Goal: Task Accomplishment & Management: Complete application form

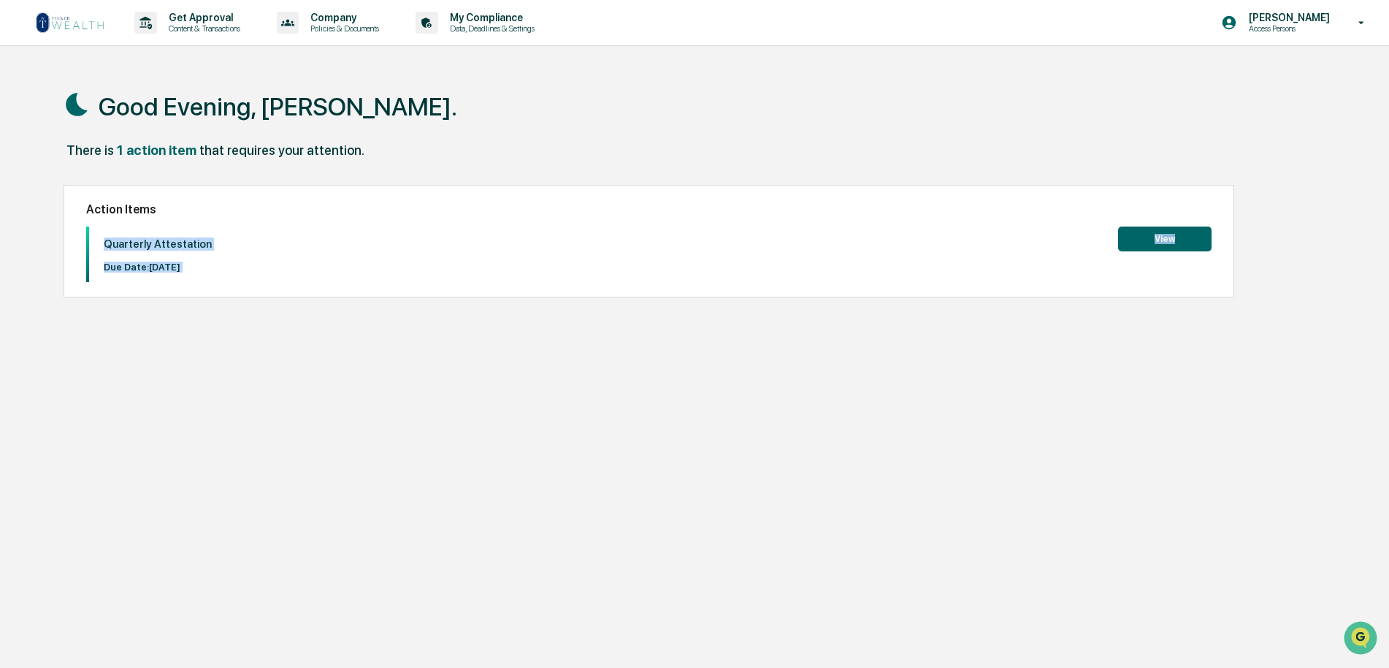
click at [1167, 237] on button "View" at bounding box center [1165, 238] width 94 height 25
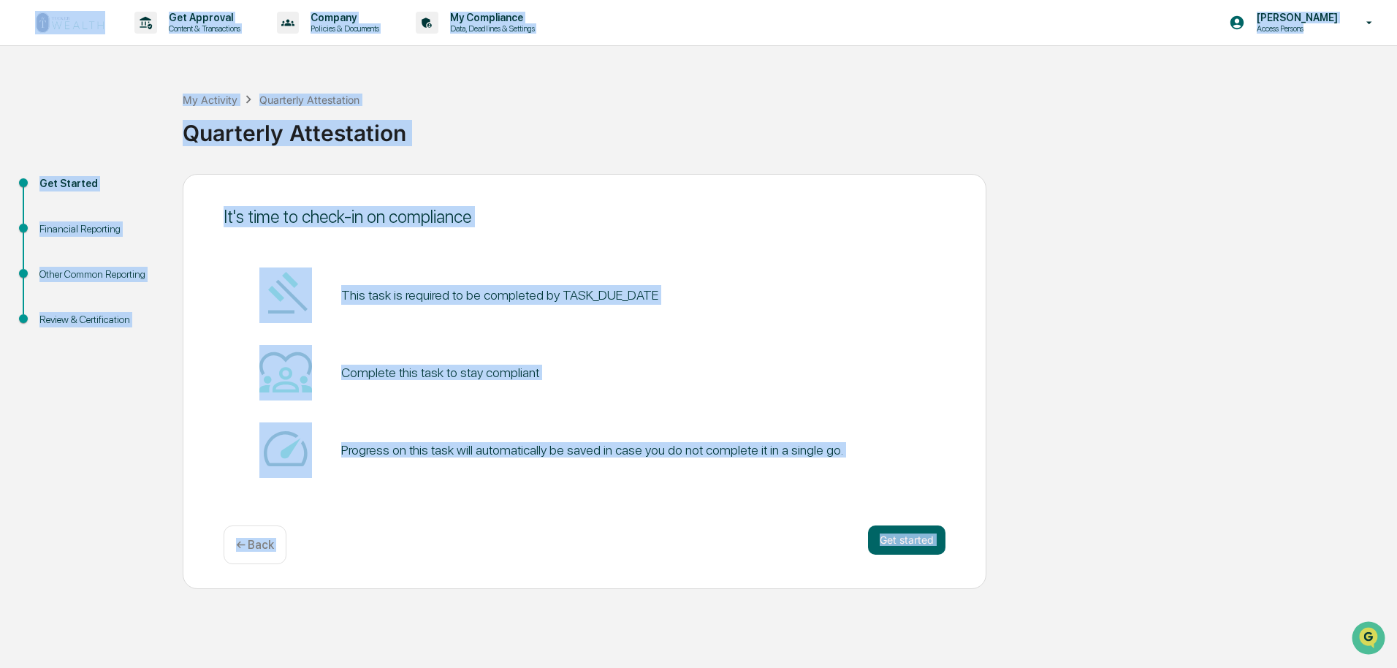
click at [958, 223] on div "It's time to check-in on compliance This task is required to be completed by TA…" at bounding box center [585, 381] width 804 height 415
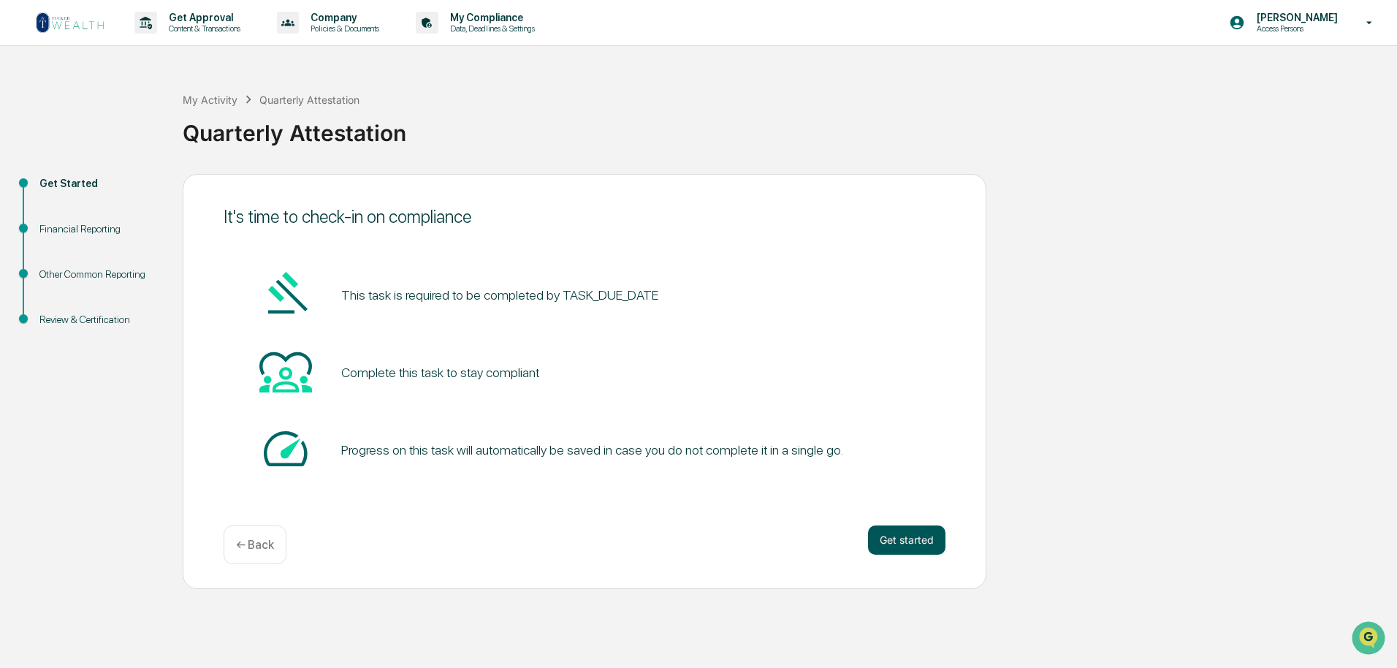
click at [913, 544] on button "Get started" at bounding box center [906, 539] width 77 height 29
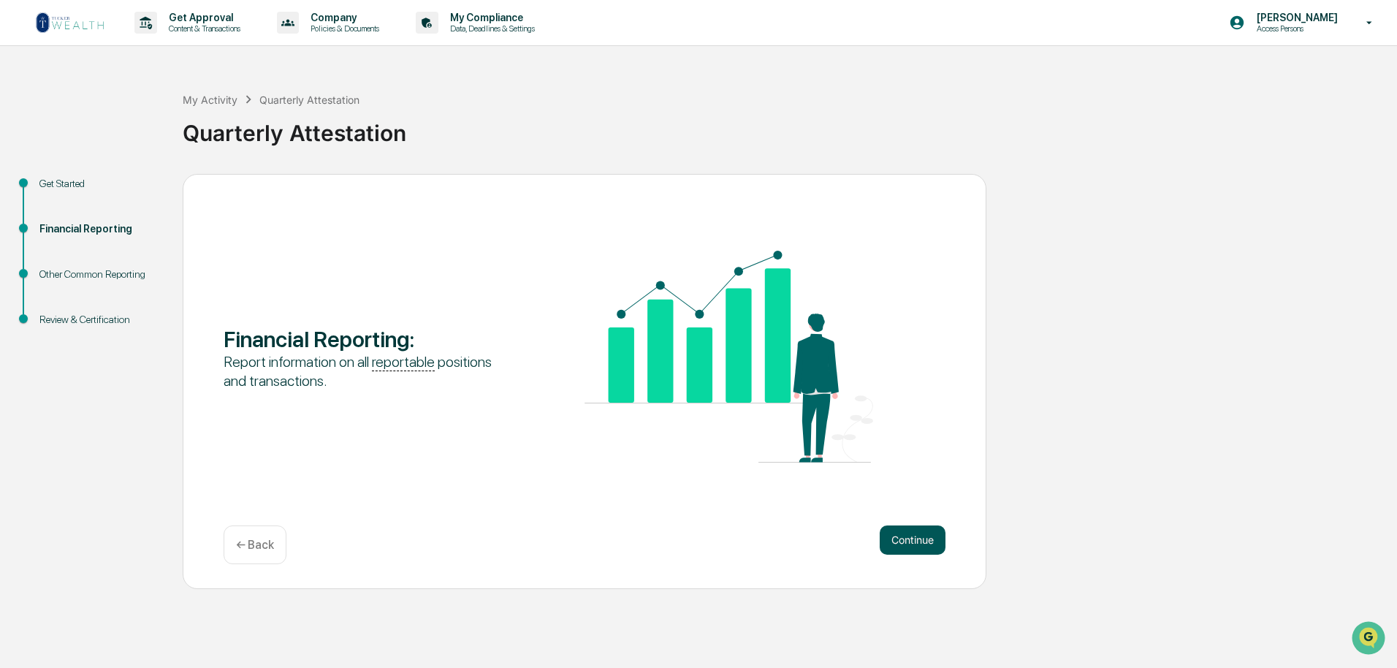
click at [911, 539] on button "Continue" at bounding box center [913, 539] width 66 height 29
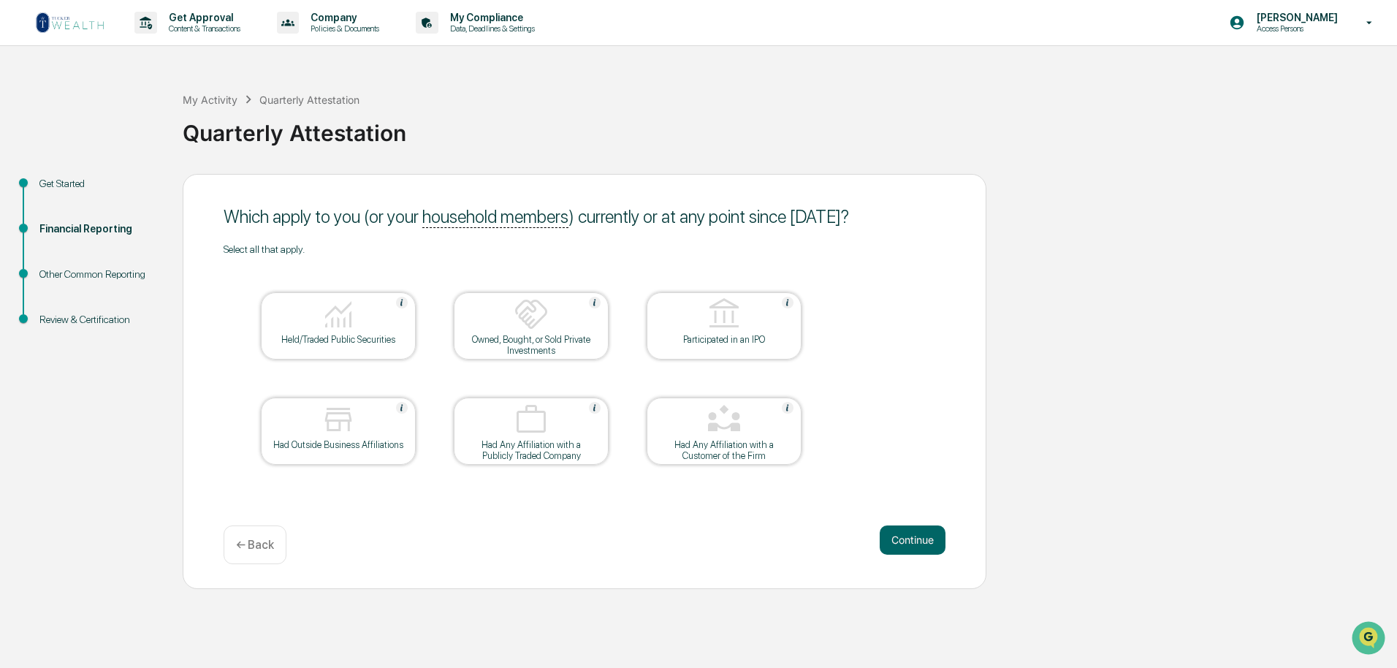
click at [354, 428] on img at bounding box center [338, 419] width 35 height 35
click at [918, 541] on button "Continue" at bounding box center [913, 539] width 66 height 29
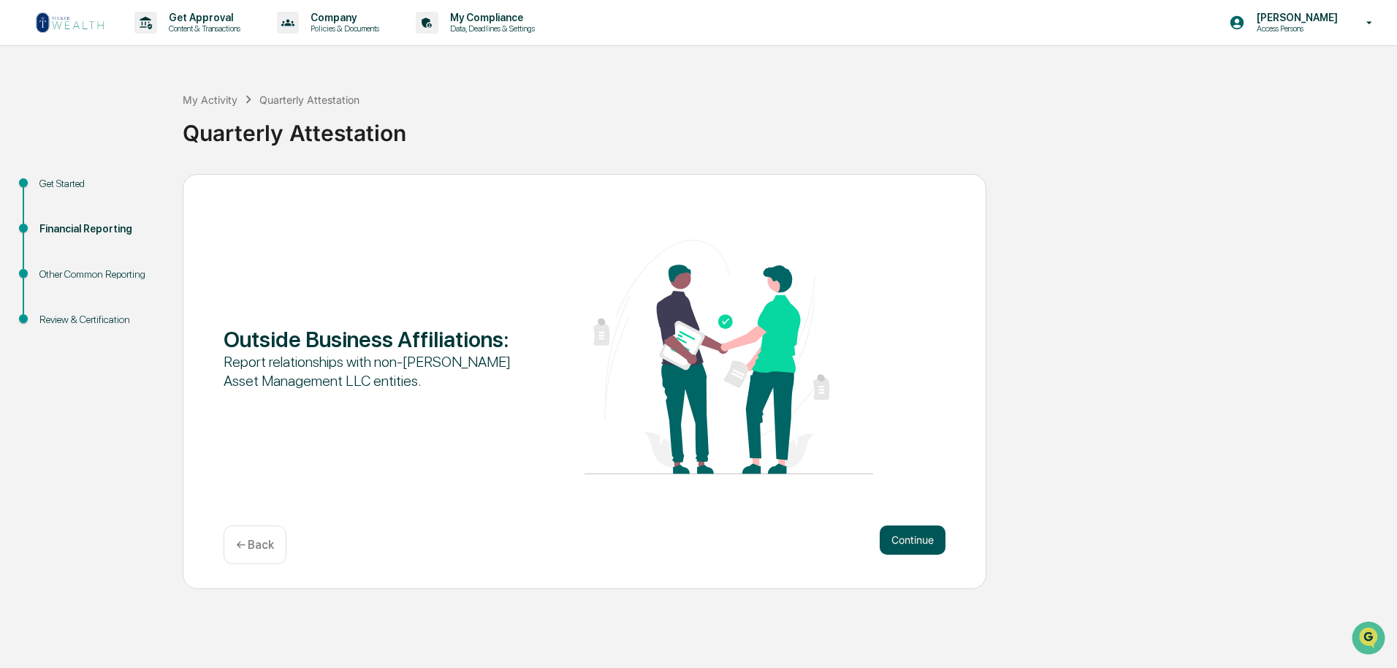
click at [916, 542] on button "Continue" at bounding box center [913, 539] width 66 height 29
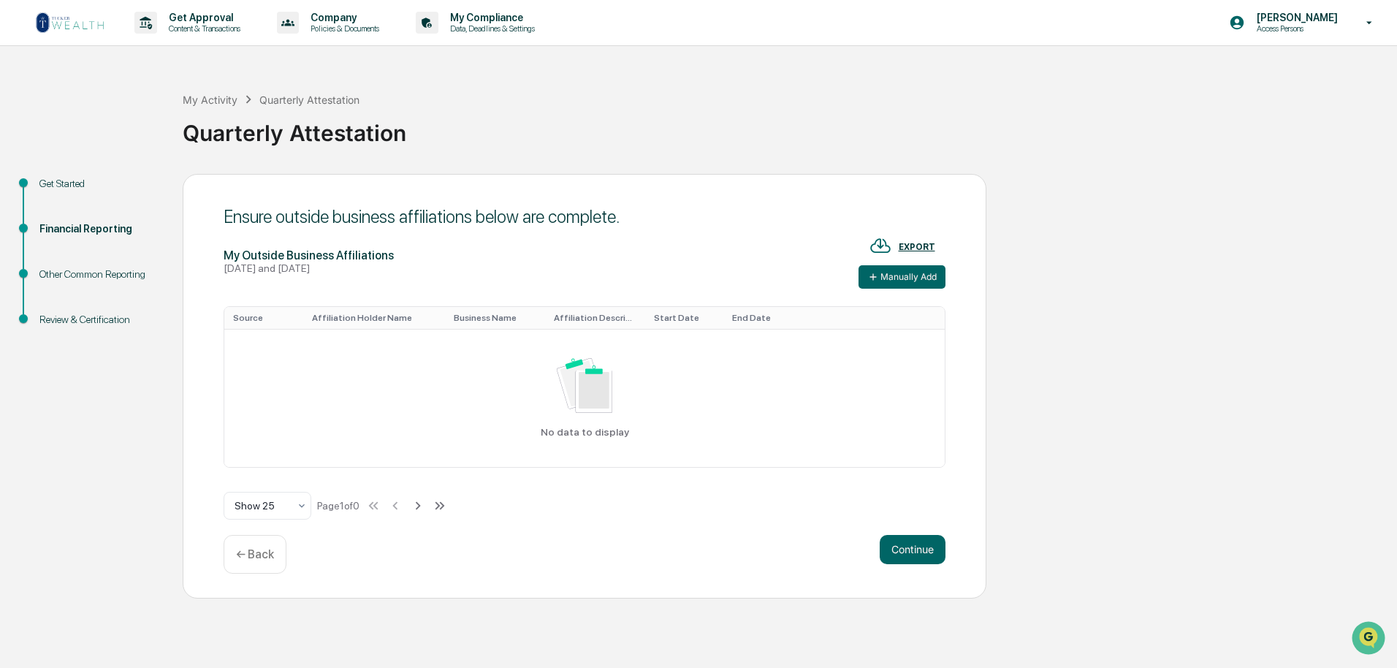
click at [251, 555] on p "← Back" at bounding box center [255, 554] width 38 height 14
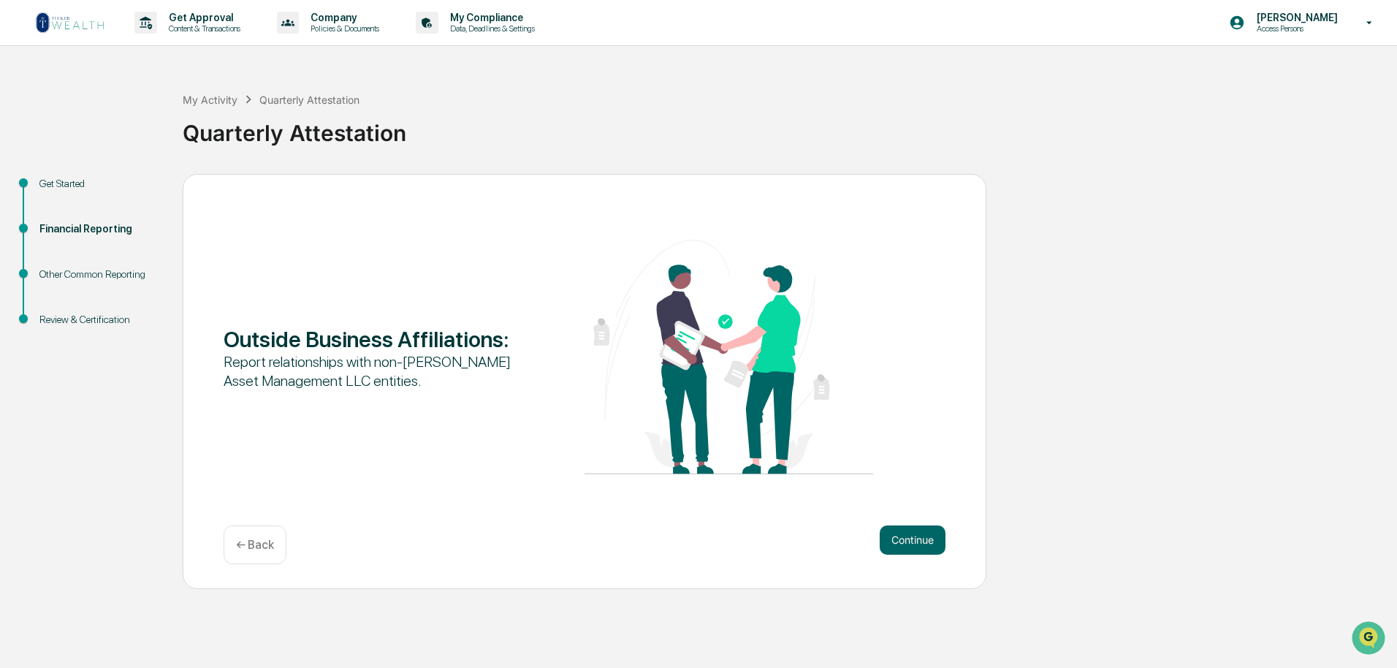
click at [245, 543] on p "← Back" at bounding box center [255, 545] width 38 height 14
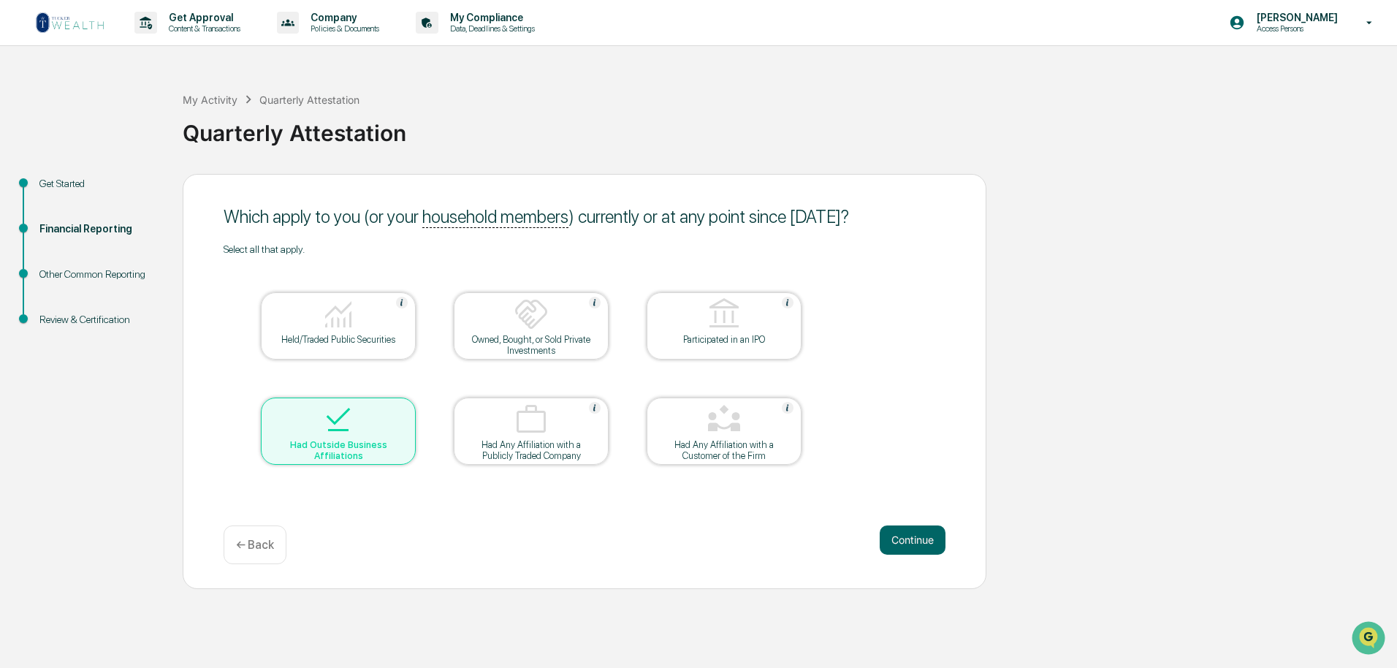
click at [346, 434] on img at bounding box center [338, 419] width 35 height 35
click at [915, 534] on button "Continue" at bounding box center [913, 539] width 66 height 29
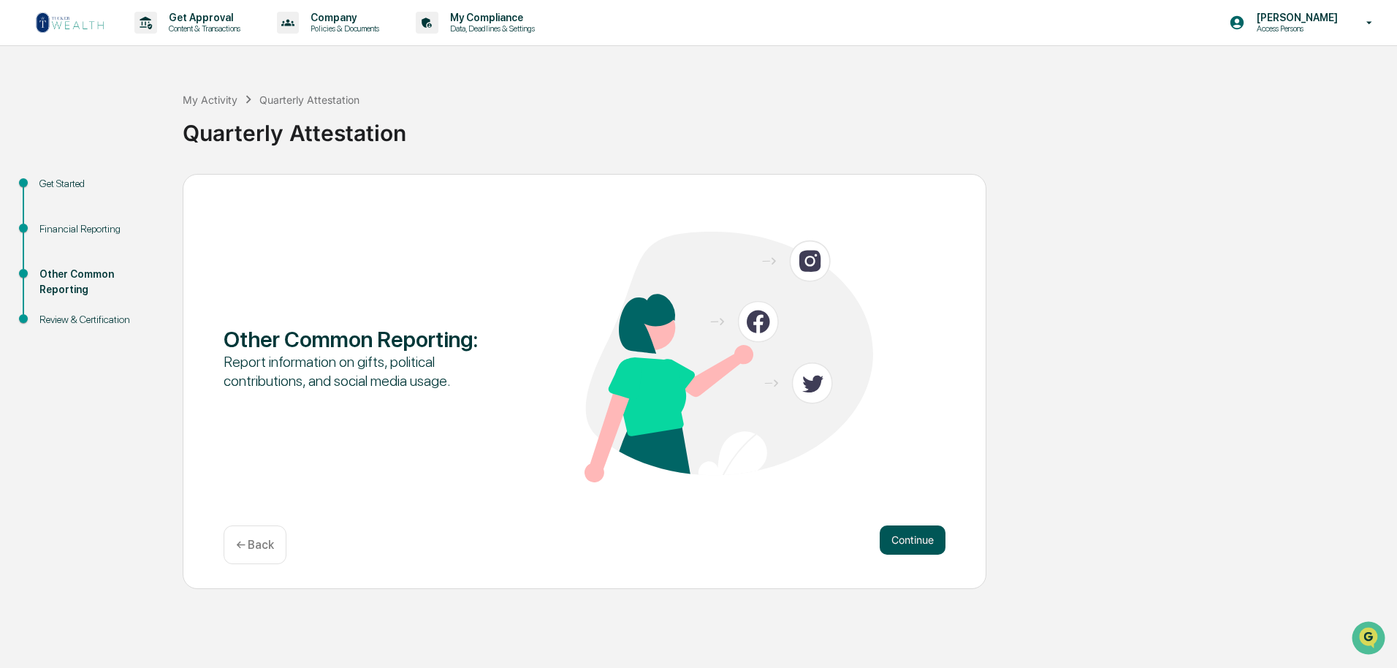
click at [914, 539] on button "Continue" at bounding box center [913, 539] width 66 height 29
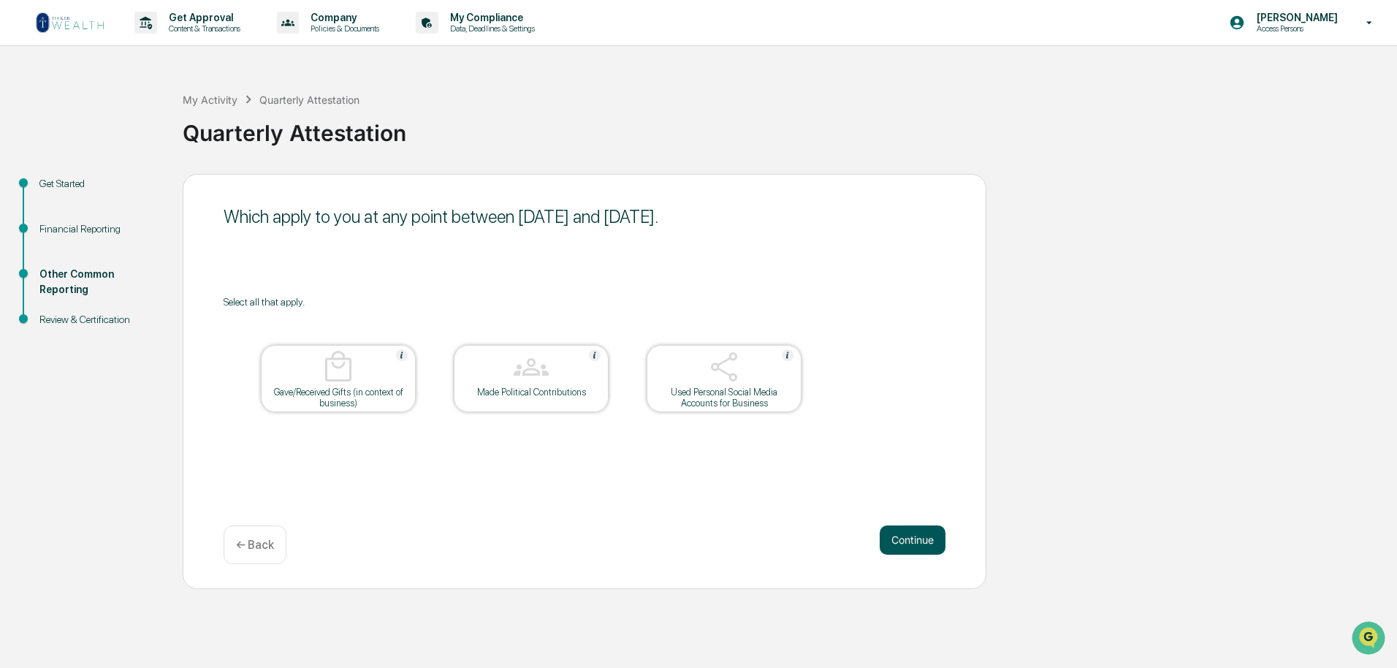
click at [915, 537] on button "Continue" at bounding box center [913, 539] width 66 height 29
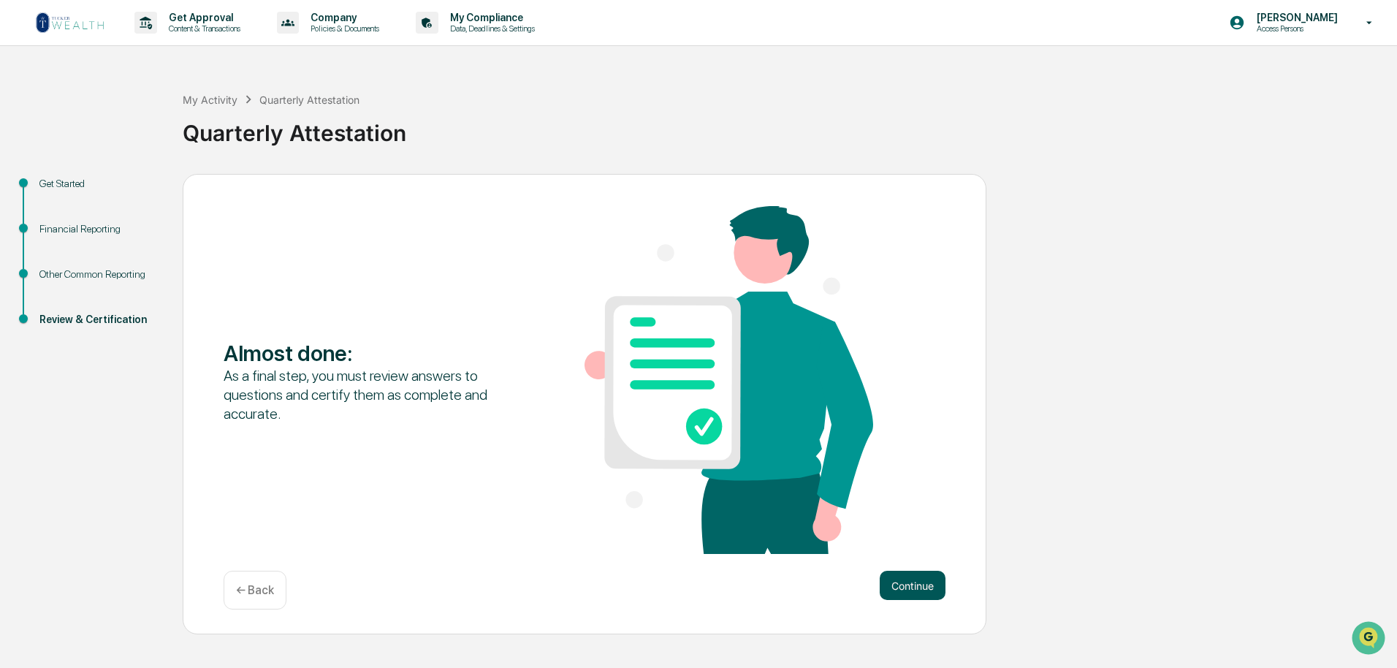
click at [912, 587] on button "Continue" at bounding box center [913, 585] width 66 height 29
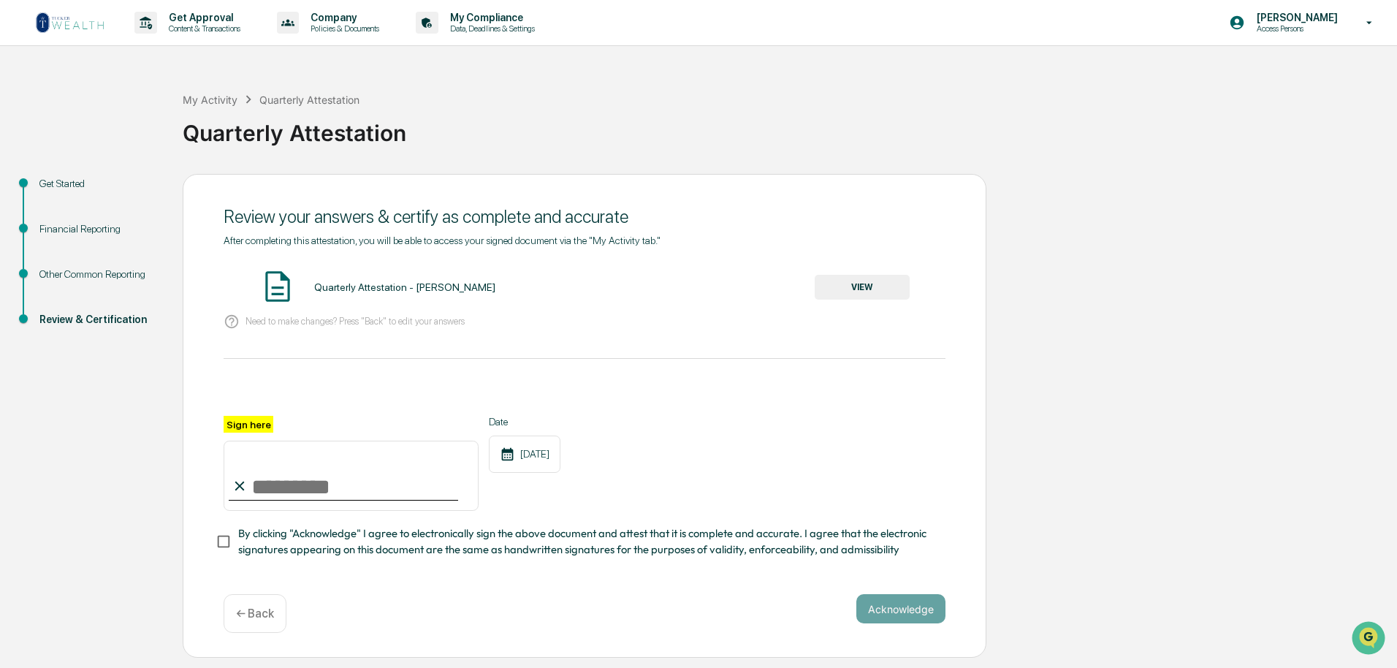
click at [868, 283] on button "VIEW" at bounding box center [862, 287] width 95 height 25
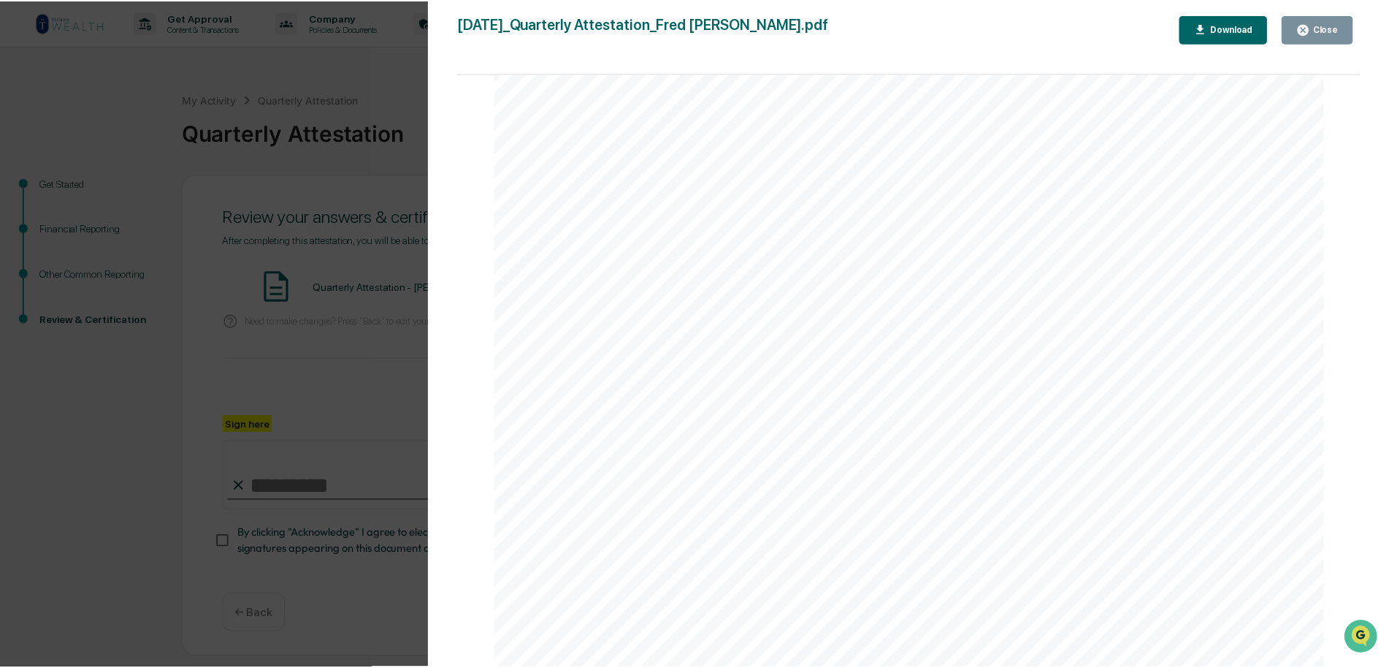
scroll to position [3078, 0]
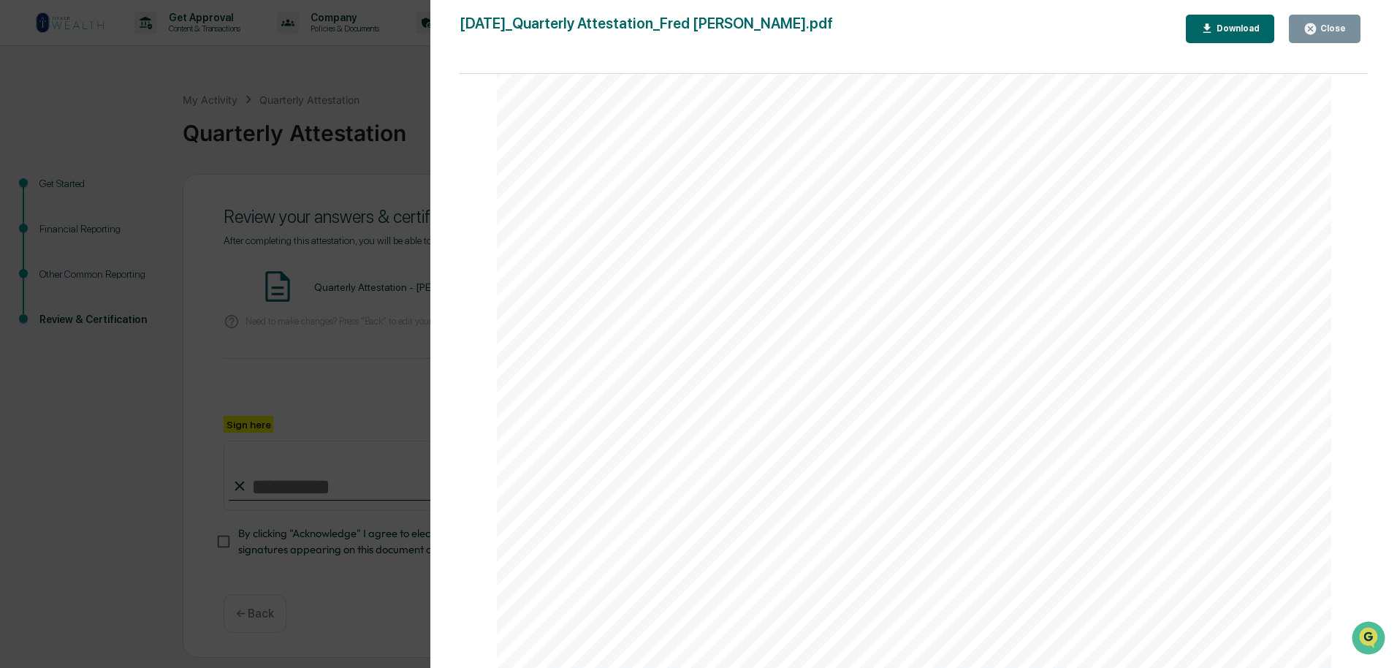
click at [1340, 31] on div "Close" at bounding box center [1331, 28] width 28 height 10
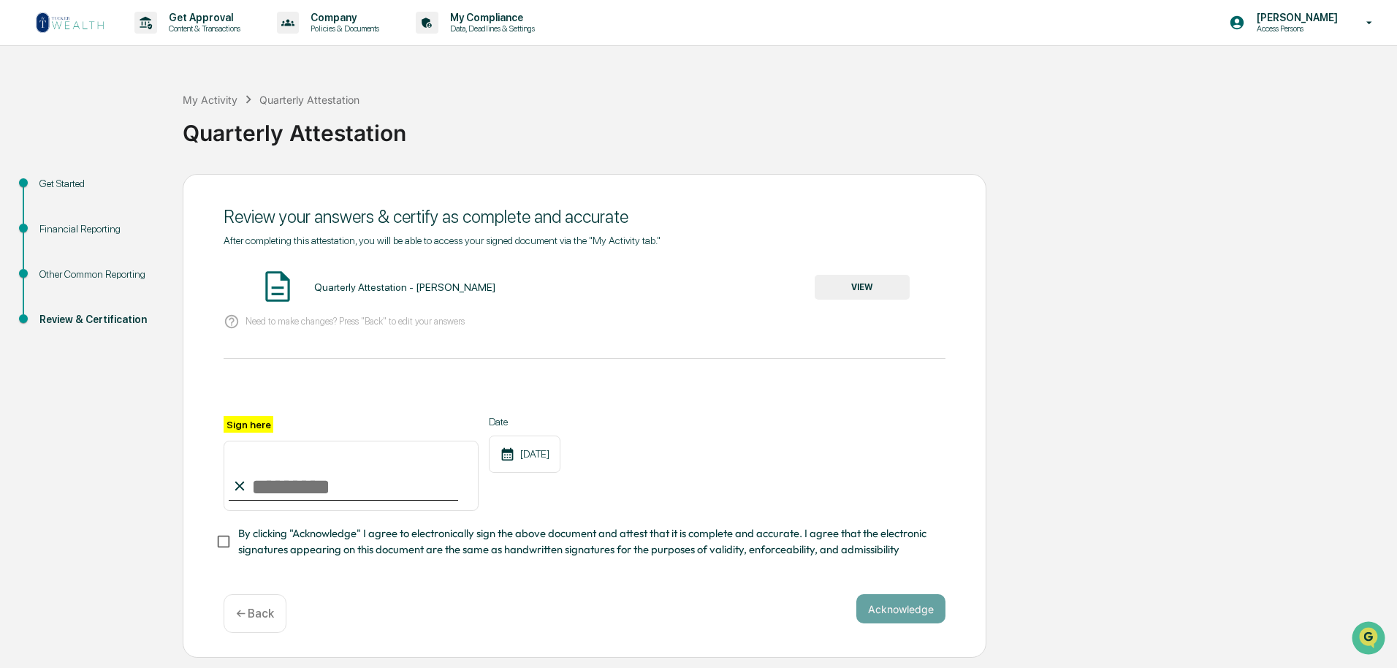
click at [250, 427] on label "Sign here" at bounding box center [249, 424] width 50 height 17
click at [250, 441] on input "Sign here" at bounding box center [351, 476] width 255 height 70
type input "**********"
click at [915, 614] on button "Acknowledge" at bounding box center [900, 608] width 89 height 29
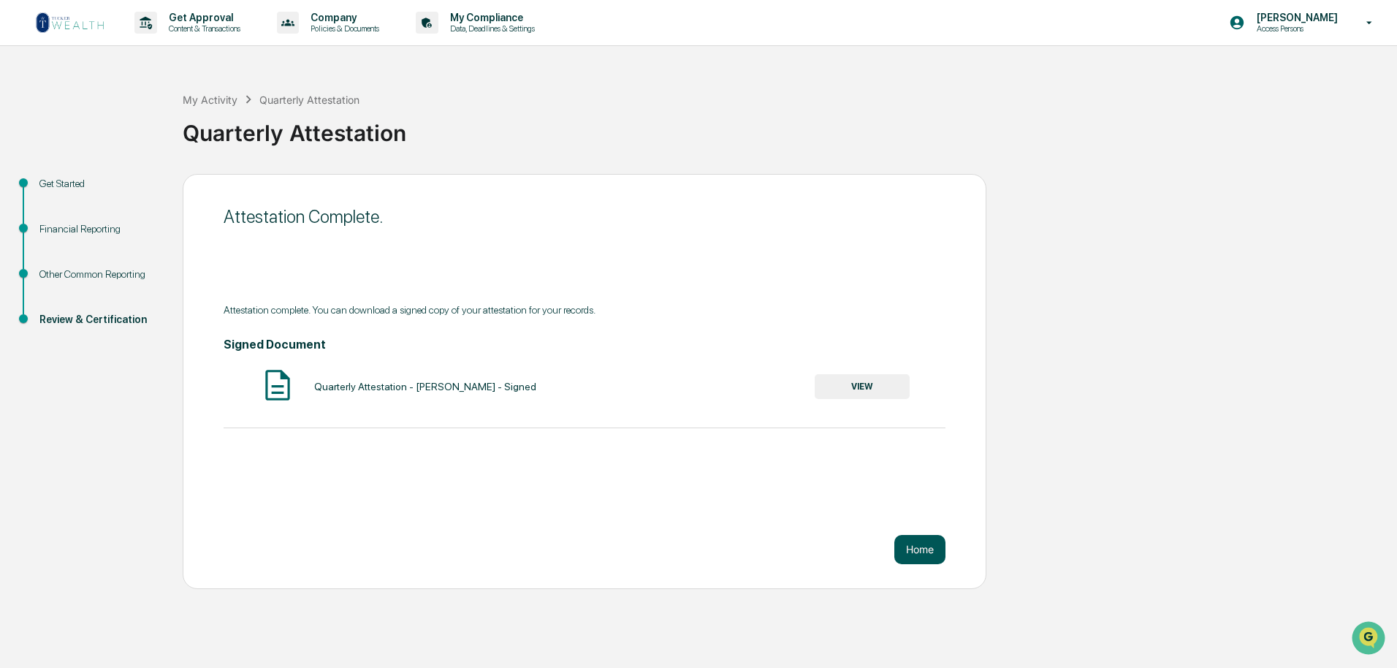
click at [916, 550] on button "Home" at bounding box center [919, 549] width 51 height 29
